Goal: Transaction & Acquisition: Purchase product/service

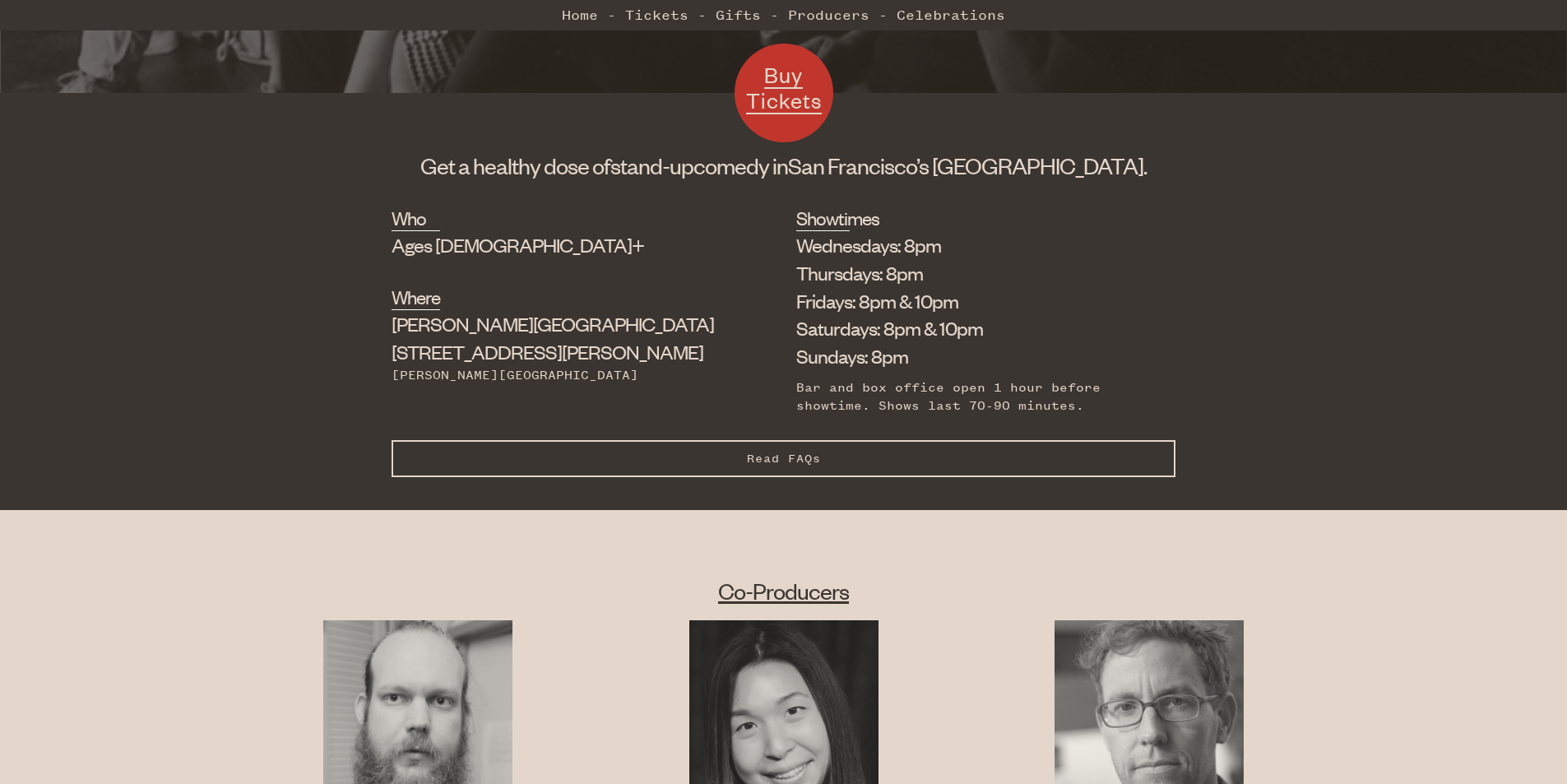
scroll to position [525, 0]
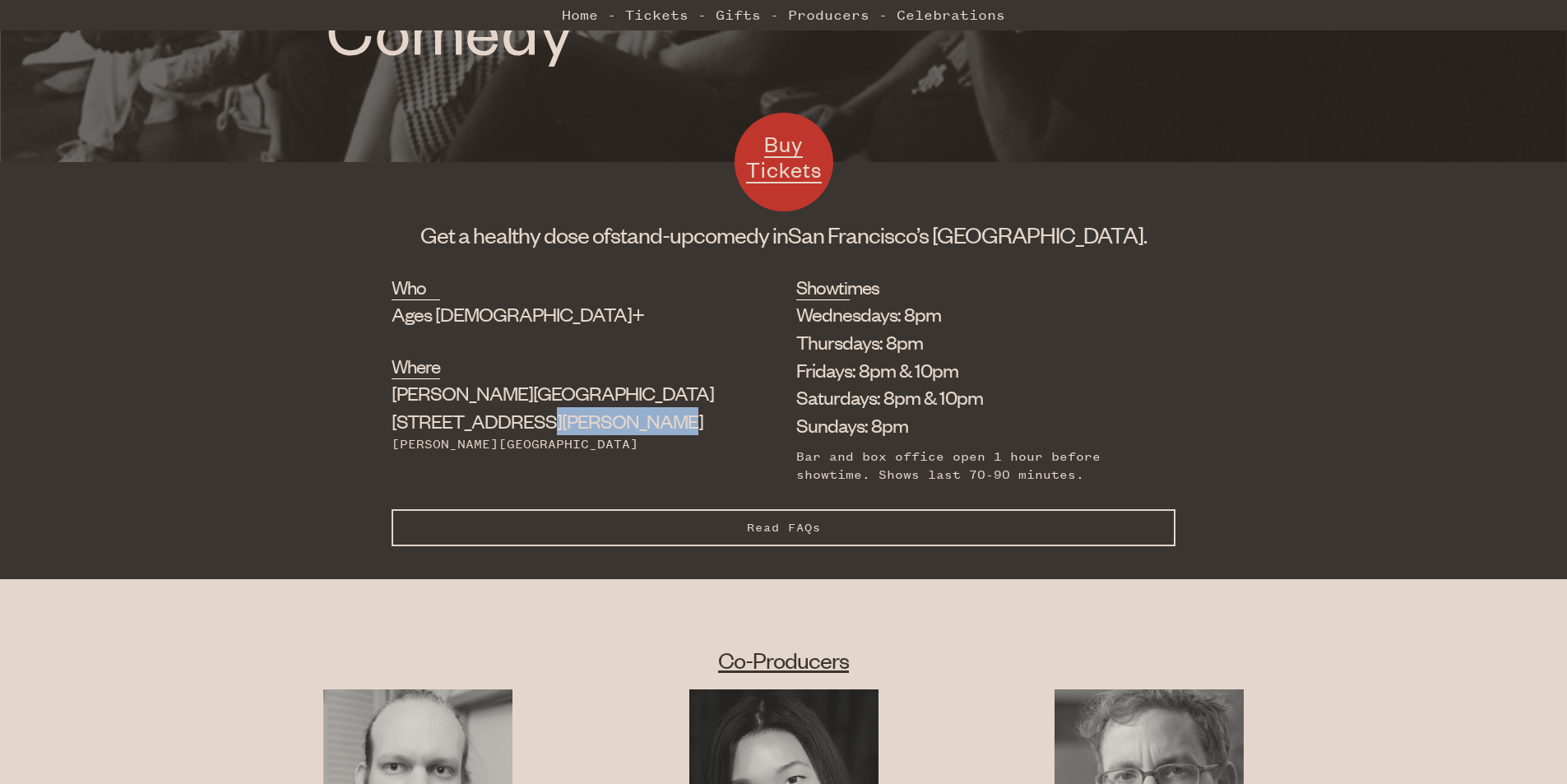
drag, startPoint x: 556, startPoint y: 425, endPoint x: 440, endPoint y: 430, distance: 116.1
click at [440, 430] on div "Who Ages 18+ Where Shelton Theater 533 Sutter St Powell Station Showtimes Wedne…" at bounding box center [784, 391] width 784 height 235
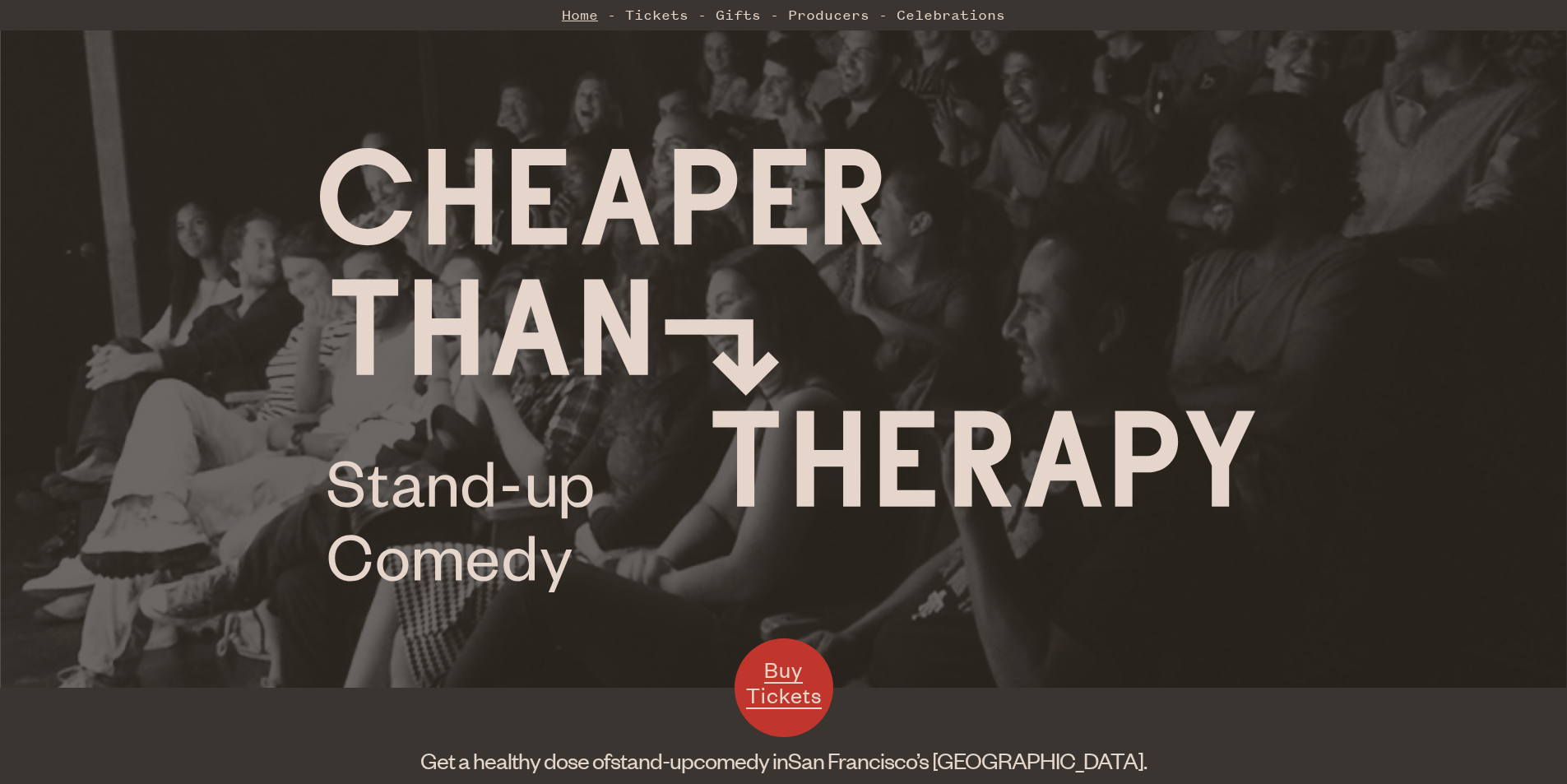
click at [590, 19] on link "Home" at bounding box center [579, 15] width 36 height 33
click at [636, 18] on link "Tickets" at bounding box center [656, 15] width 64 height 33
